Goal: Task Accomplishment & Management: Use online tool/utility

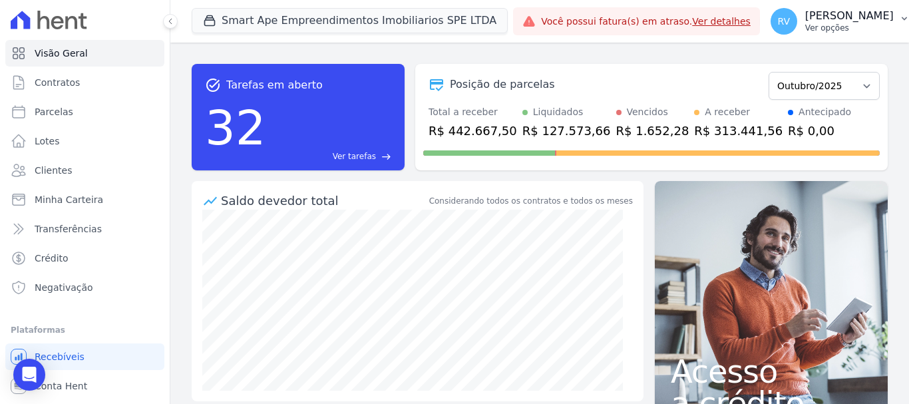
click at [833, 18] on p "[PERSON_NAME]" at bounding box center [849, 15] width 88 height 13
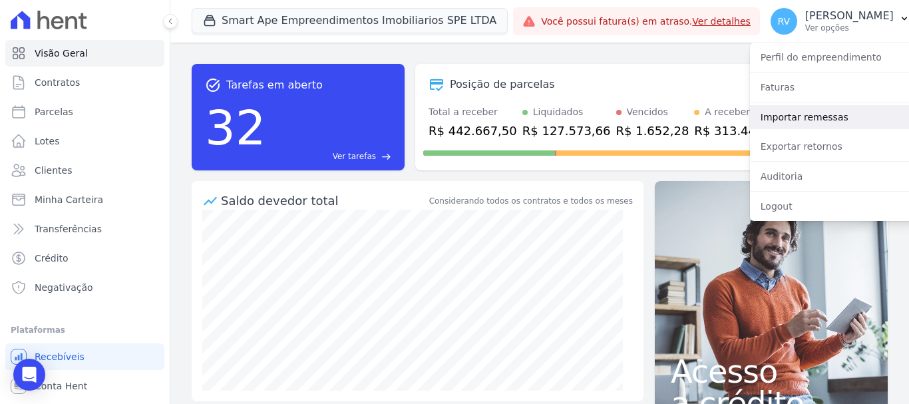
click at [790, 118] on link "Importar remessas" at bounding box center [835, 117] width 170 height 24
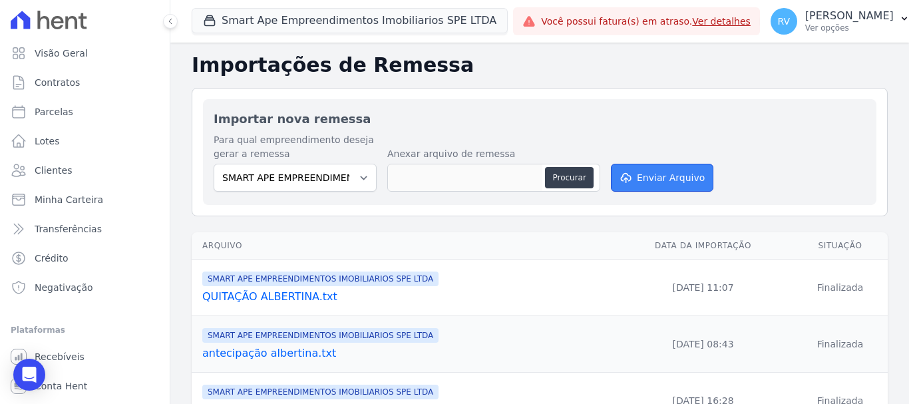
click at [643, 177] on button "Enviar Arquivo" at bounding box center [662, 178] width 102 height 28
click at [638, 174] on button "Enviar Arquivo" at bounding box center [662, 178] width 102 height 28
click at [570, 177] on button "Procurar" at bounding box center [569, 177] width 48 height 21
type input "SMART APE.txt"
click at [658, 176] on button "Enviar Arquivo" at bounding box center [662, 178] width 102 height 28
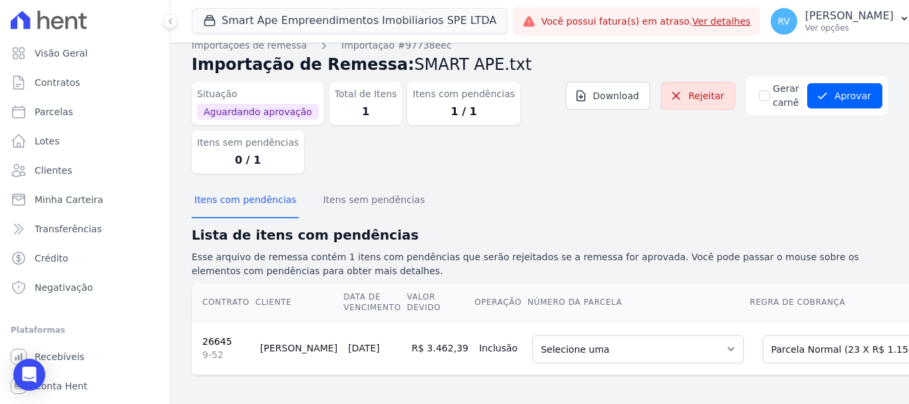
scroll to position [29, 0]
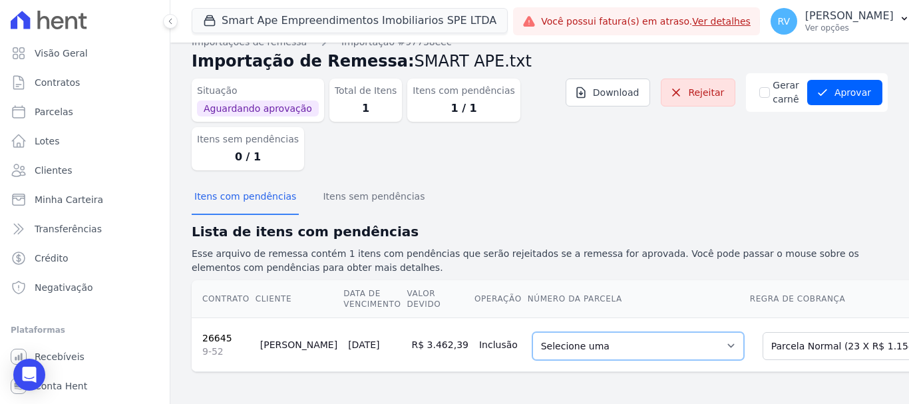
click at [630, 347] on select "Selecione uma 7 - [DATE] - R$ 1.154,13 - Agendado 8 - [DATE] - R$ 1.154,13 - Ag…" at bounding box center [638, 346] width 212 height 28
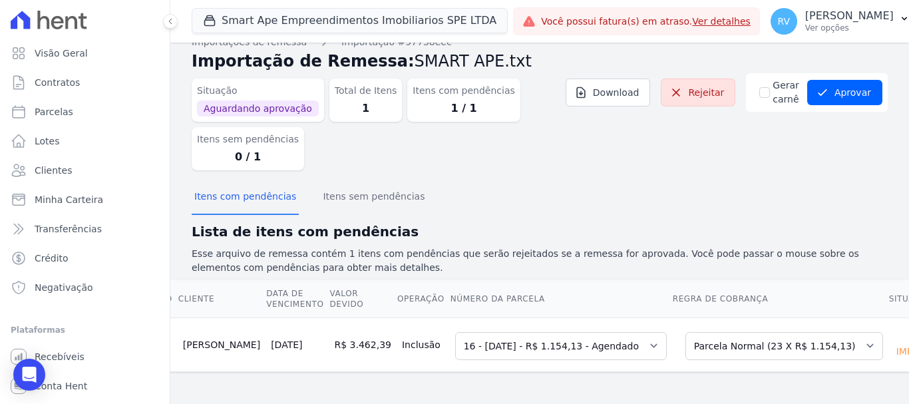
scroll to position [0, 0]
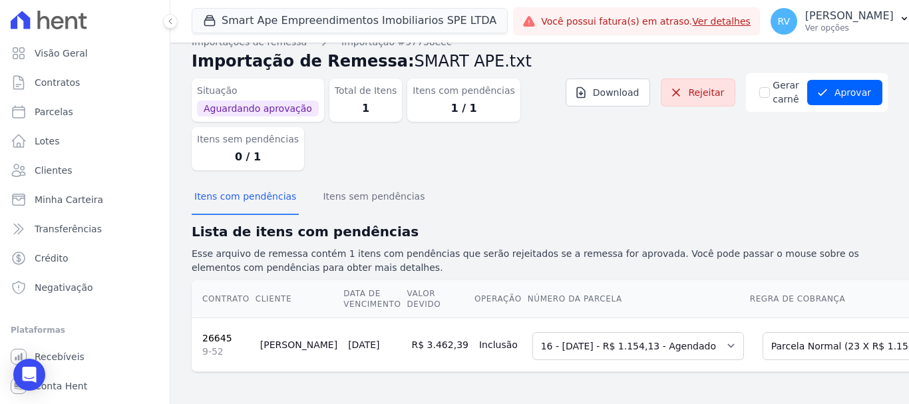
click at [216, 333] on link "26645" at bounding box center [217, 338] width 30 height 11
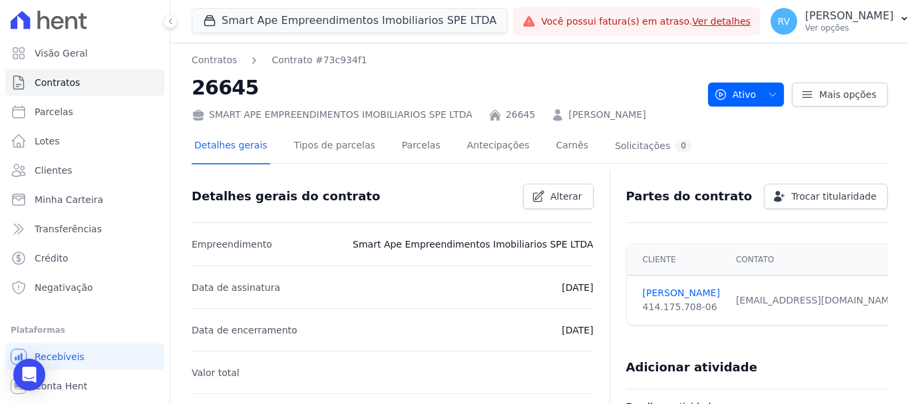
click at [605, 102] on h2 "26645" at bounding box center [445, 88] width 506 height 30
click at [641, 84] on h2 "26645" at bounding box center [445, 88] width 506 height 30
click at [262, 118] on div "SMART APE EMPREENDIMENTOS IMOBILIARIOS SPE LTDA" at bounding box center [332, 115] width 281 height 14
click at [234, 145] on link "Detalhes gerais" at bounding box center [231, 146] width 79 height 35
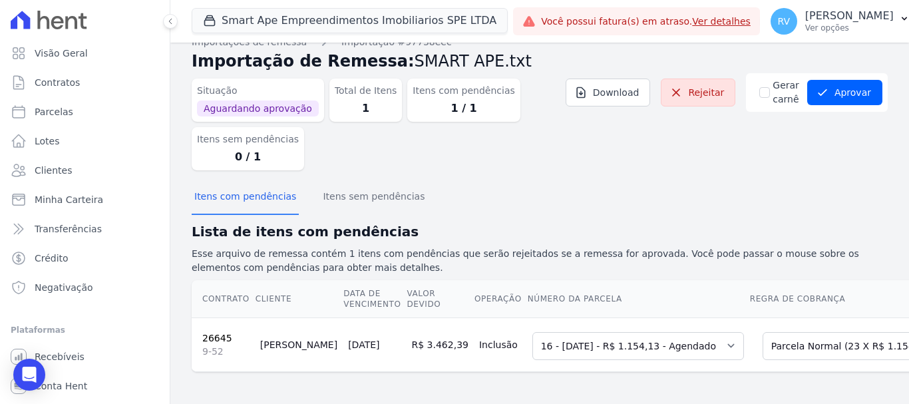
scroll to position [29, 0]
click at [824, 80] on button "Aprovar" at bounding box center [844, 92] width 75 height 25
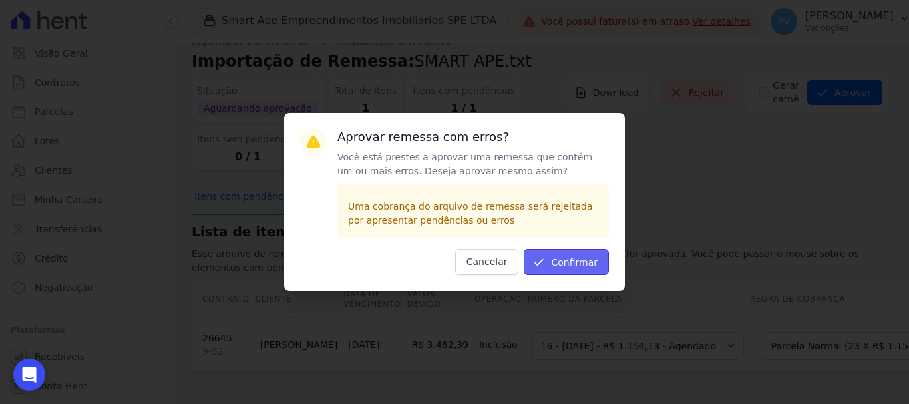
click at [588, 256] on button "Confirmar" at bounding box center [566, 262] width 85 height 26
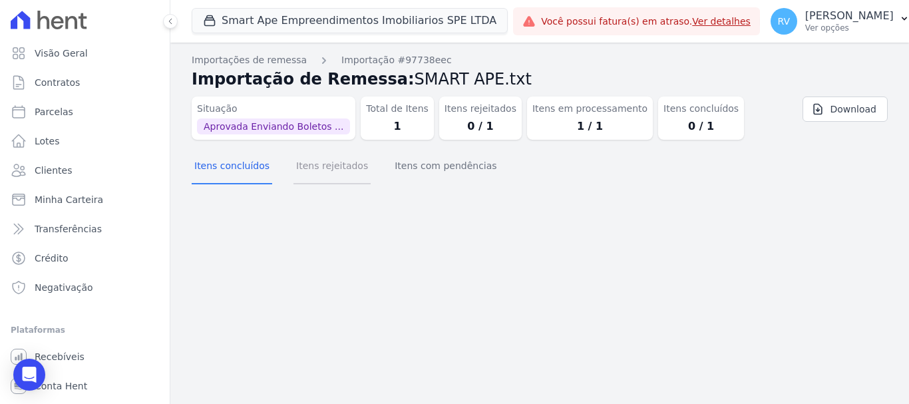
click at [332, 169] on button "Itens rejeitados" at bounding box center [331, 167] width 77 height 35
click at [433, 168] on button "Itens com pendências" at bounding box center [445, 167] width 107 height 35
click at [240, 170] on button "Itens concluídos" at bounding box center [232, 167] width 81 height 35
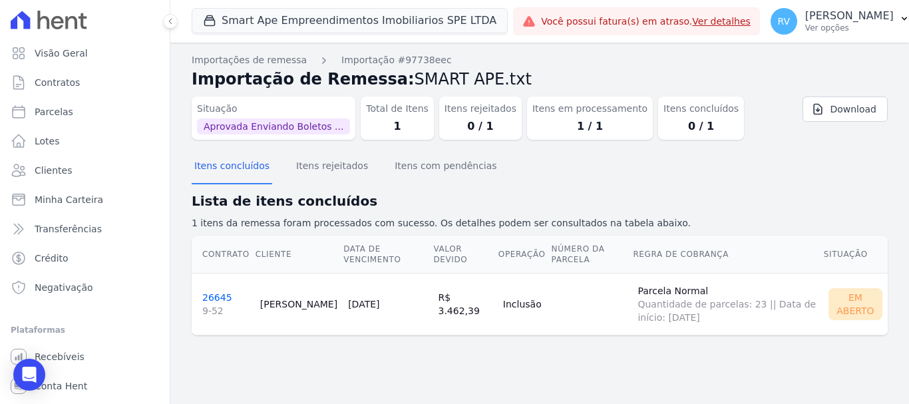
click at [212, 298] on link "26645 9-52" at bounding box center [225, 304] width 47 height 25
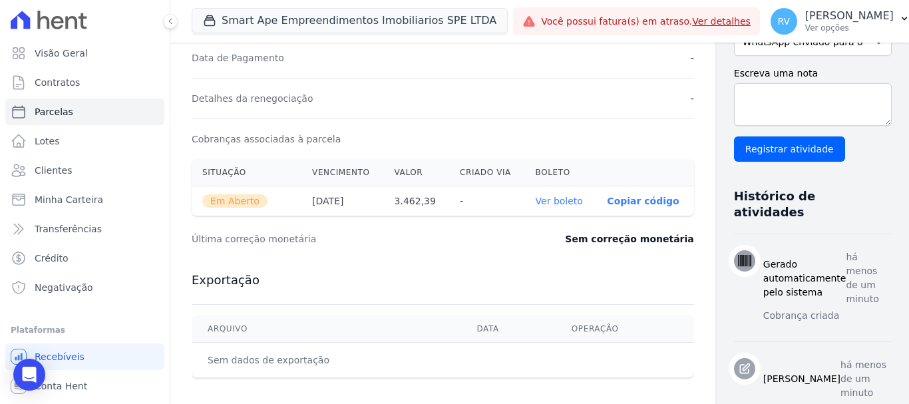
scroll to position [333, 0]
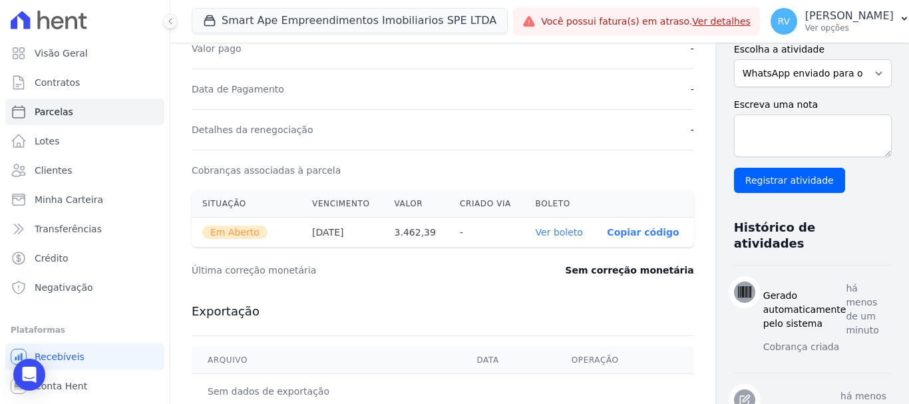
click at [536, 227] on link "Ver boleto" at bounding box center [559, 232] width 47 height 11
